Goal: Transaction & Acquisition: Purchase product/service

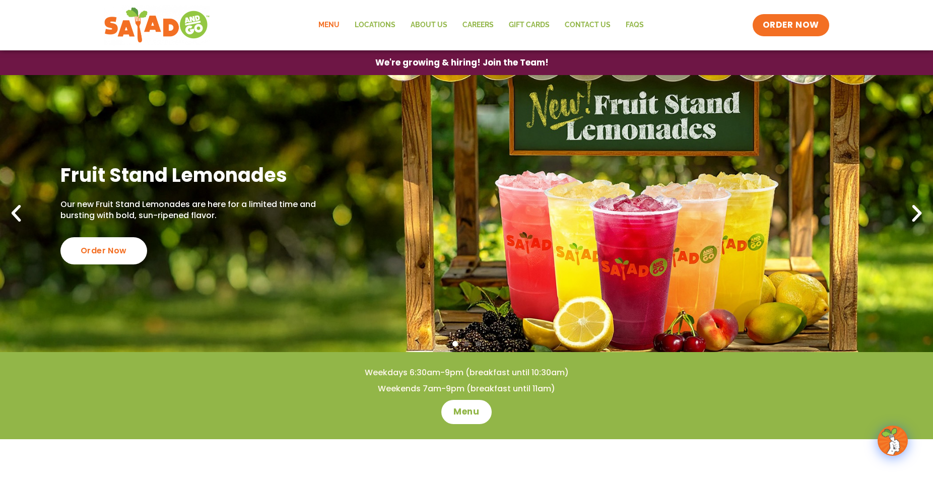
click at [324, 23] on link "Menu" at bounding box center [329, 25] width 36 height 23
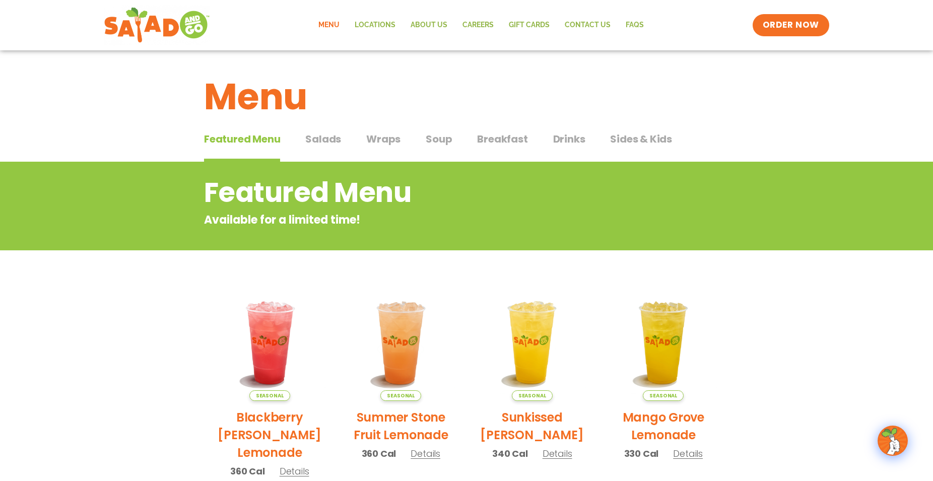
click at [339, 134] on span "Salads" at bounding box center [323, 139] width 36 height 15
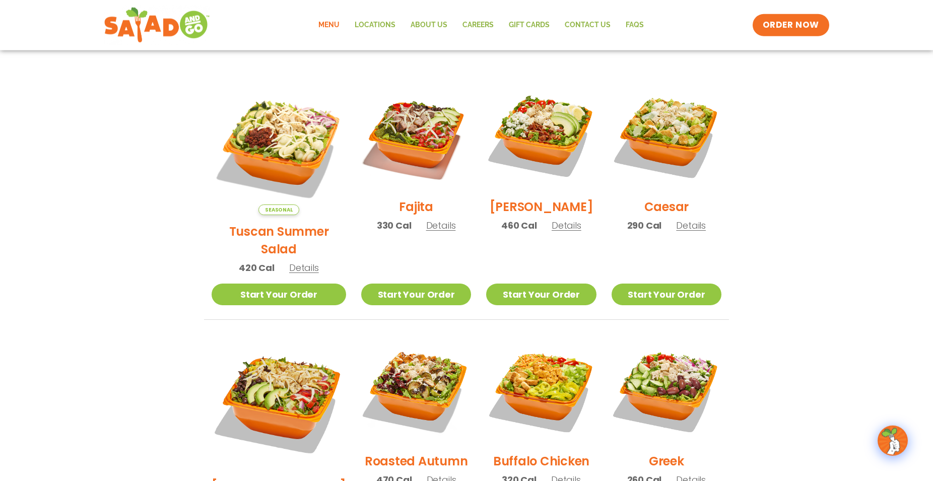
scroll to position [360, 0]
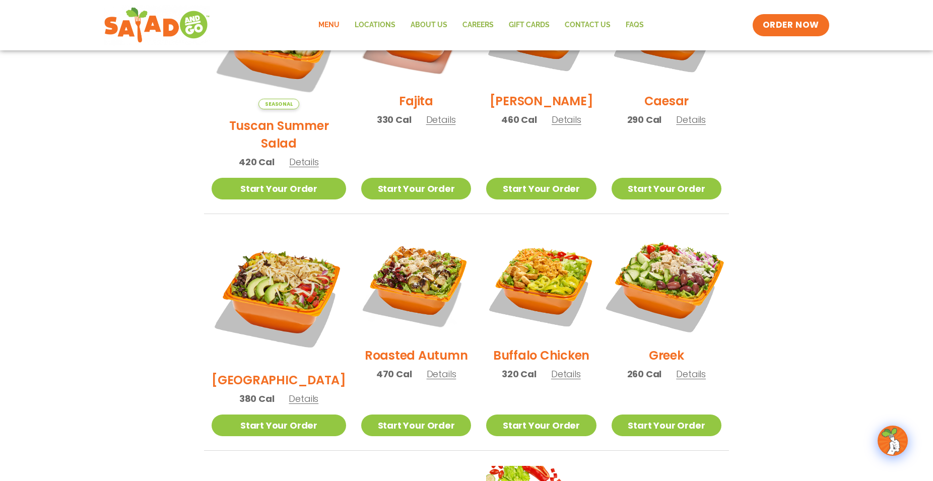
click at [667, 266] on img at bounding box center [666, 284] width 129 height 129
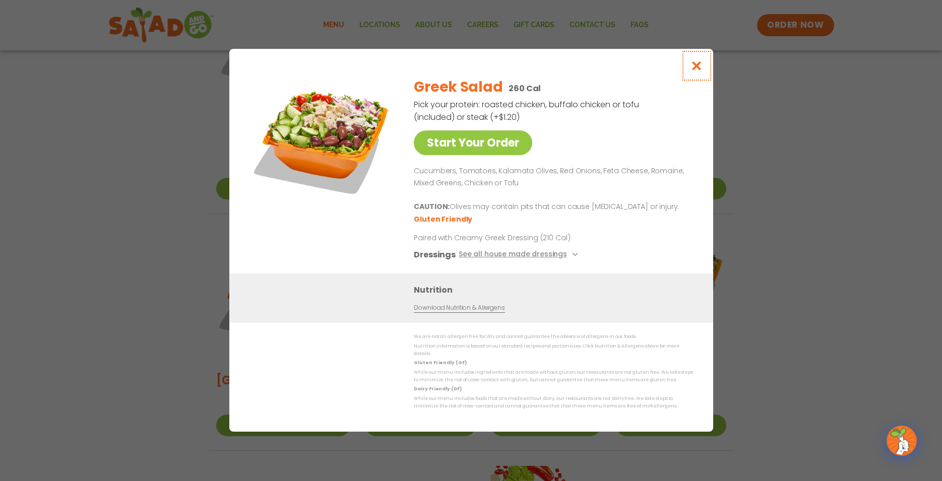
click at [695, 71] on icon "Close modal" at bounding box center [696, 65] width 13 height 11
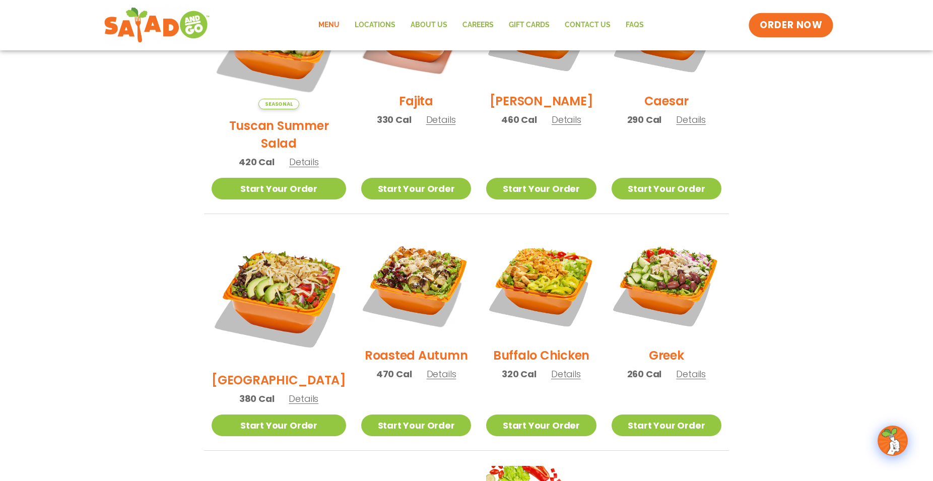
click at [777, 26] on span "ORDER NOW" at bounding box center [791, 25] width 62 height 13
